Goal: Navigation & Orientation: Find specific page/section

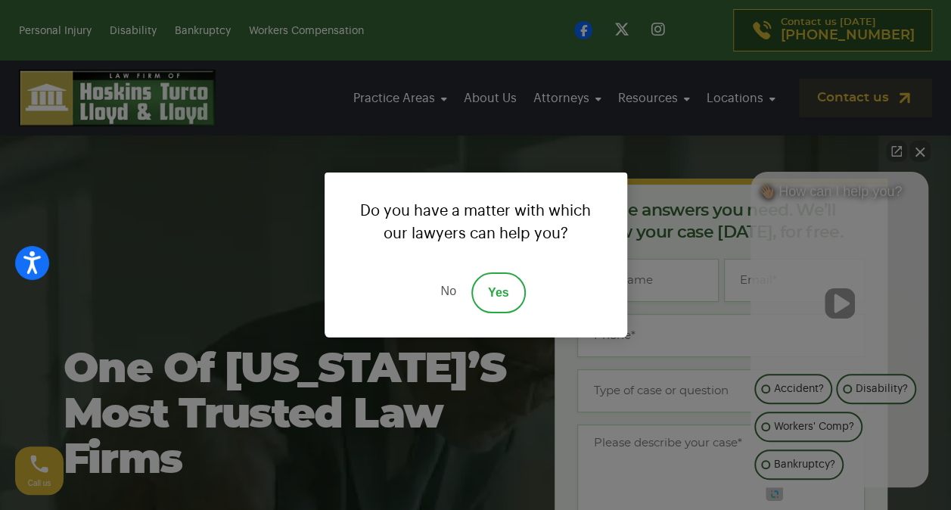
click at [448, 295] on link "No" at bounding box center [447, 292] width 45 height 41
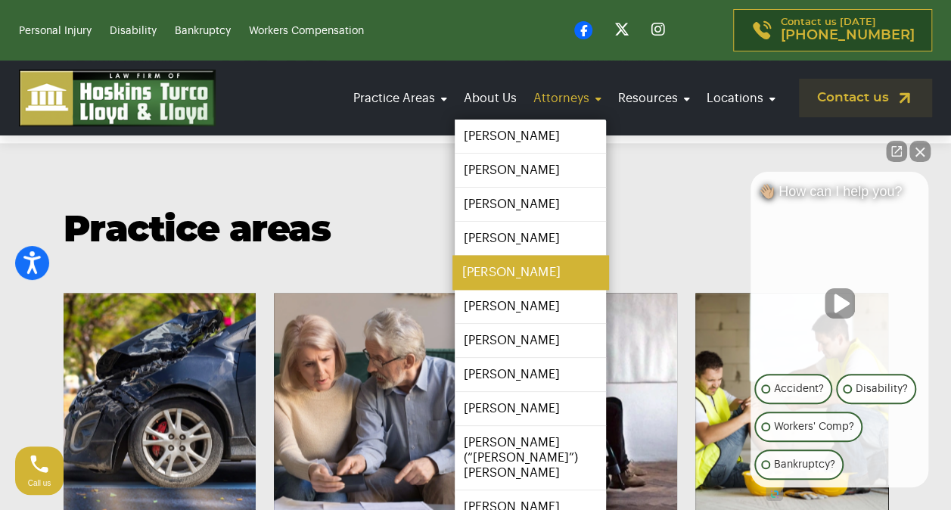
scroll to position [1026, 0]
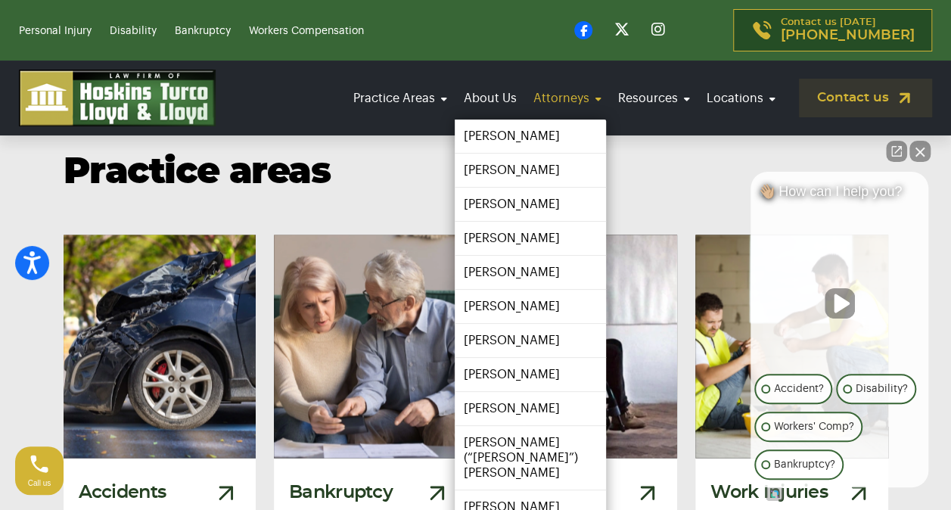
click at [576, 89] on link "Attorneys" at bounding box center [567, 98] width 77 height 42
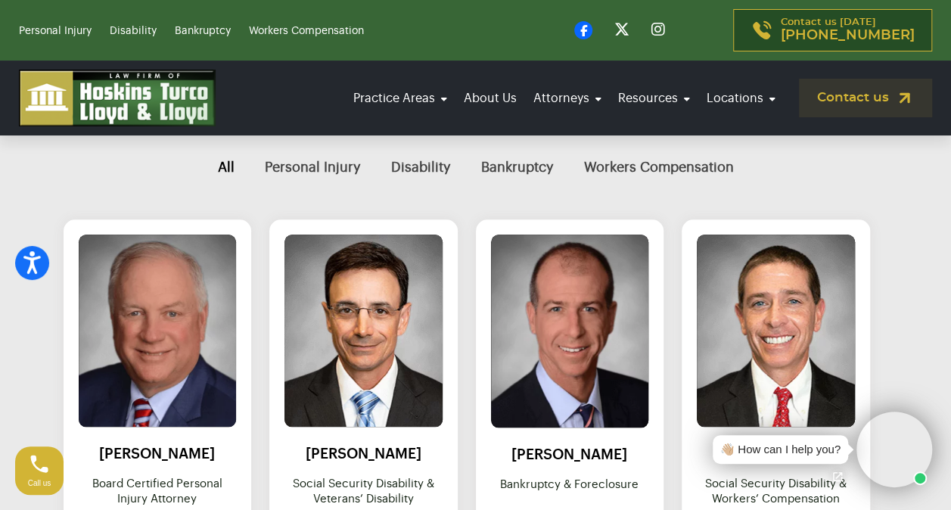
scroll to position [477, 0]
